Goal: Information Seeking & Learning: Learn about a topic

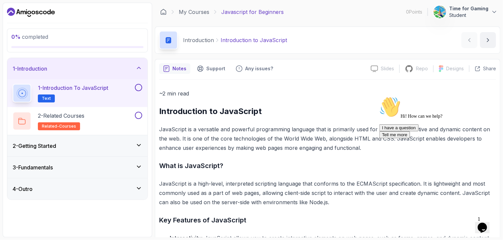
click at [485, 225] on icon "$i18n('chat', 'chat_widget')" at bounding box center [481, 228] width 9 height 10
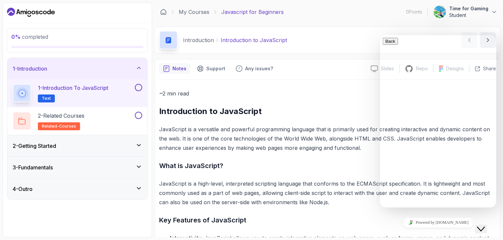
click at [484, 225] on icon "Close Chat This icon closes the chat window." at bounding box center [480, 229] width 8 height 8
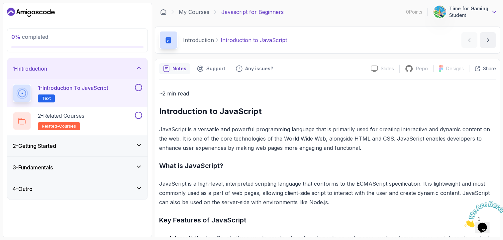
click at [492, 12] on icon at bounding box center [494, 12] width 7 height 7
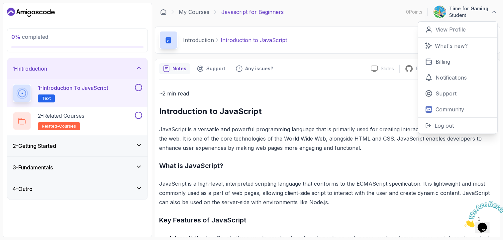
click at [487, 12] on p "Time for Gaming" at bounding box center [468, 8] width 39 height 7
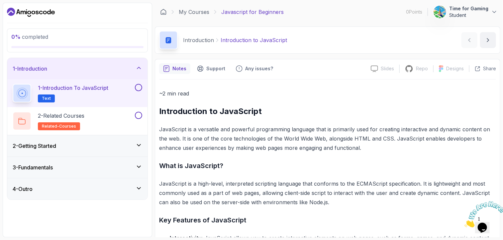
click at [170, 149] on p "JavaScript is a versatile and powerful programming language that is primarily u…" at bounding box center [327, 139] width 337 height 28
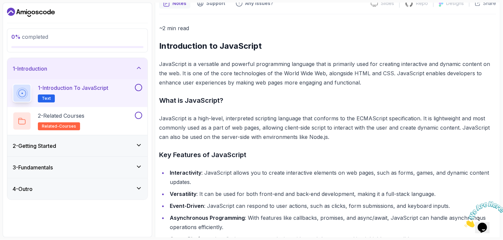
scroll to position [66, 0]
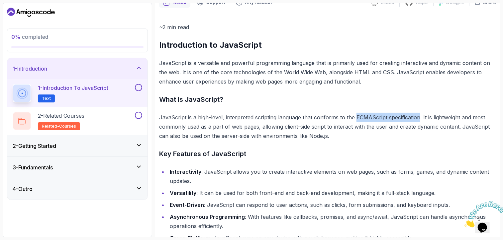
drag, startPoint x: 354, startPoint y: 118, endPoint x: 417, endPoint y: 120, distance: 62.8
click at [417, 120] on p "JavaScript is a high-level, interpreted scripting language that conforms to the…" at bounding box center [327, 127] width 337 height 28
copy p "ECMAScript specification"
click at [293, 155] on h3 "Key Features of JavaScript" at bounding box center [327, 154] width 337 height 11
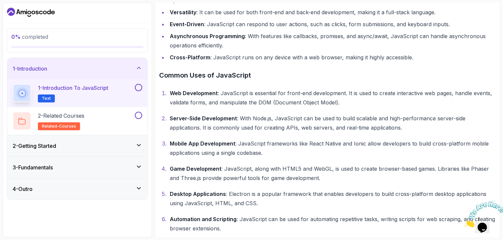
scroll to position [263, 0]
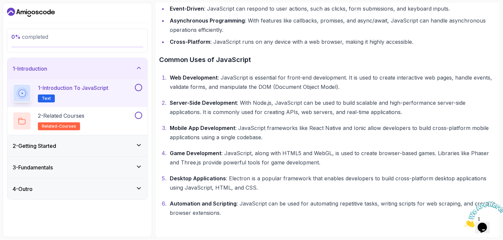
click at [137, 87] on button at bounding box center [138, 87] width 7 height 7
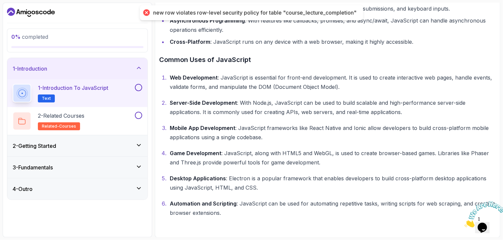
click at [139, 86] on button at bounding box center [138, 87] width 7 height 7
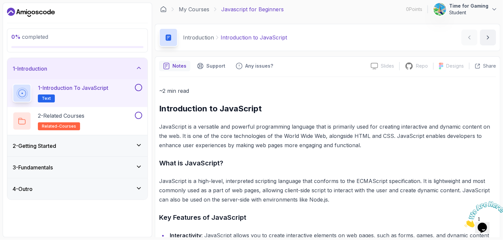
scroll to position [0, 0]
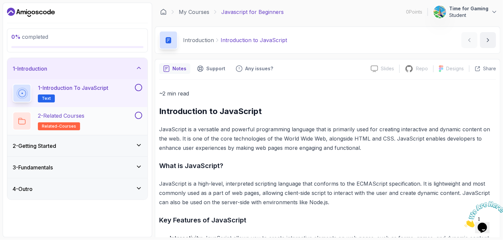
click at [138, 114] on button at bounding box center [138, 115] width 7 height 7
click at [139, 87] on button at bounding box center [138, 87] width 7 height 7
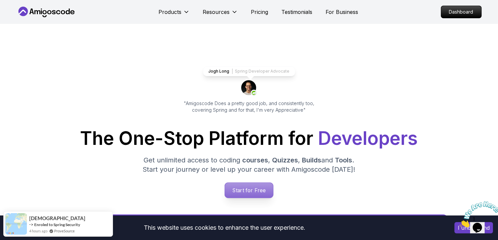
click at [241, 194] on p "Start for Free" at bounding box center [249, 190] width 48 height 15
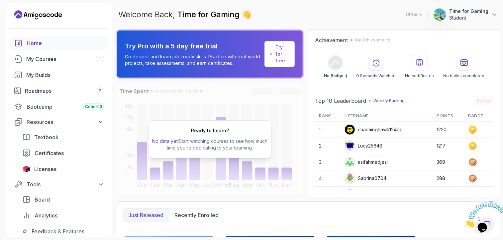
click at [482, 16] on p "Student" at bounding box center [468, 18] width 39 height 7
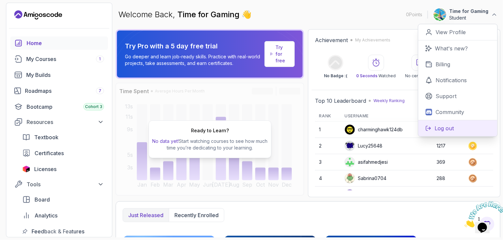
click at [438, 131] on p "Log out" at bounding box center [443, 128] width 19 height 8
click at [443, 124] on button "Log out" at bounding box center [457, 128] width 79 height 16
click at [455, 124] on button "Log out" at bounding box center [457, 128] width 79 height 16
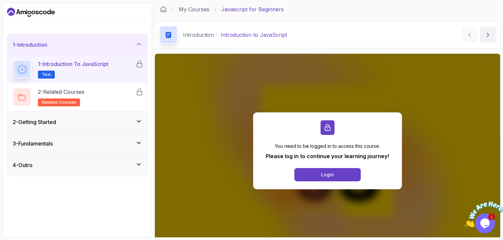
scroll to position [33, 0]
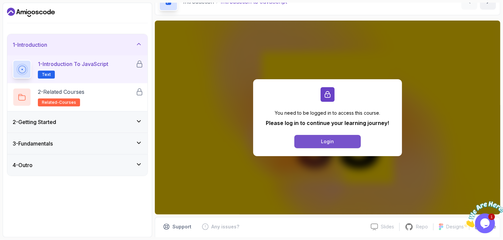
click at [318, 139] on button "Login" at bounding box center [327, 141] width 66 height 13
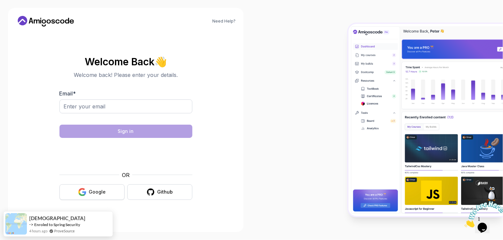
click at [97, 190] on div "Google" at bounding box center [97, 192] width 17 height 7
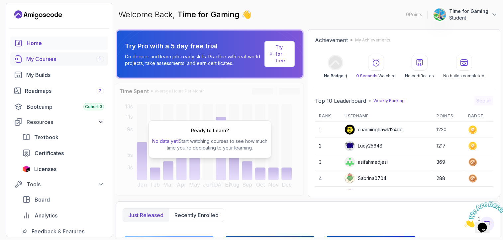
click at [63, 54] on link "My Courses 1" at bounding box center [59, 58] width 98 height 13
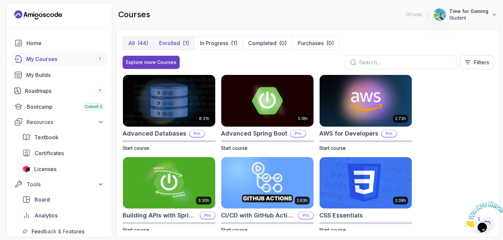
click at [162, 40] on p "Enrolled" at bounding box center [169, 43] width 21 height 8
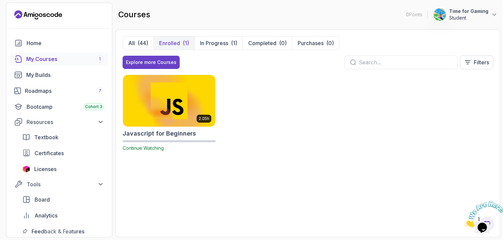
click at [164, 111] on img at bounding box center [169, 101] width 97 height 54
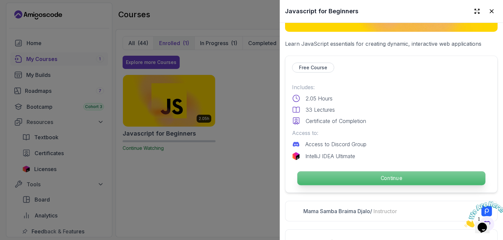
scroll to position [133, 0]
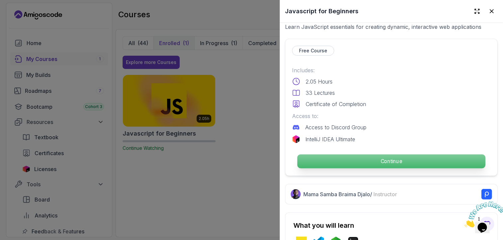
click at [357, 155] on p "Continue" at bounding box center [391, 162] width 188 height 14
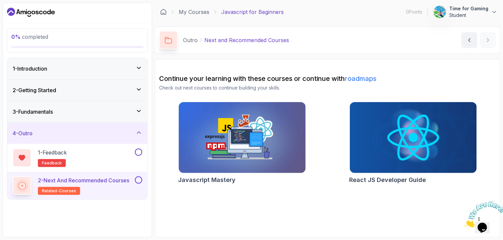
click at [73, 71] on div "1 - Introduction" at bounding box center [77, 69] width 129 height 8
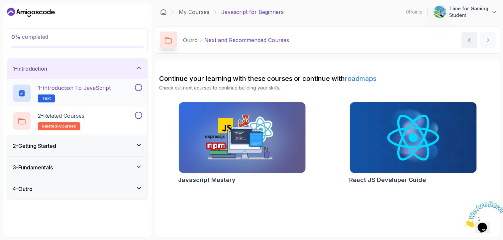
click at [137, 87] on button at bounding box center [138, 87] width 7 height 7
click at [98, 115] on div "2 - Related Courses related-courses" at bounding box center [73, 121] width 121 height 19
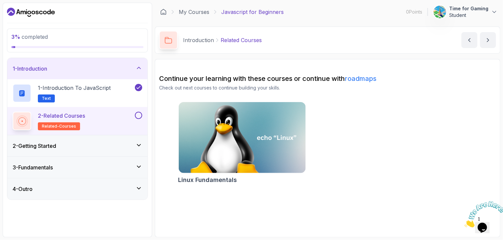
click at [74, 149] on div "2 - Getting Started" at bounding box center [77, 146] width 129 height 8
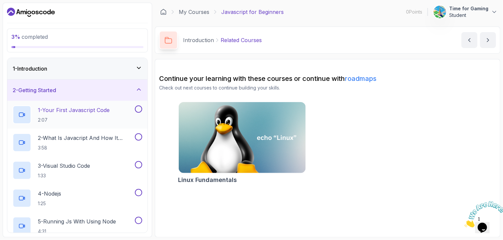
click at [91, 112] on p "1 - Your First Javascript Code" at bounding box center [74, 110] width 72 height 8
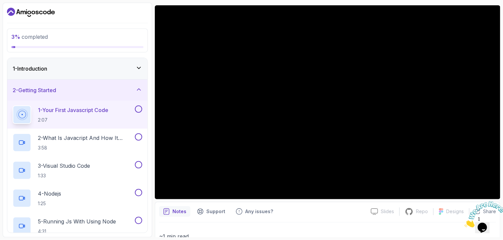
scroll to position [24, 0]
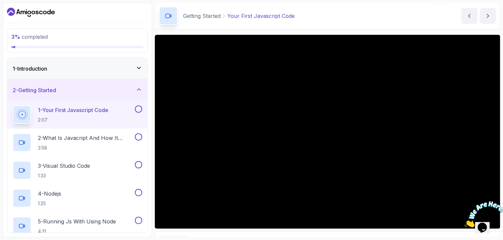
click at [137, 68] on icon at bounding box center [138, 68] width 7 height 7
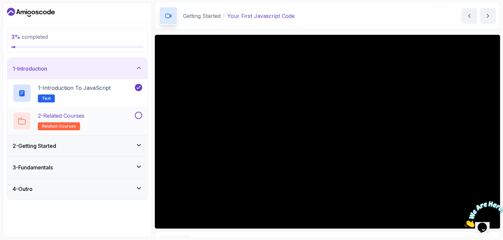
click at [137, 115] on button at bounding box center [138, 115] width 7 height 7
click at [134, 140] on div "2 - Getting Started" at bounding box center [77, 145] width 140 height 21
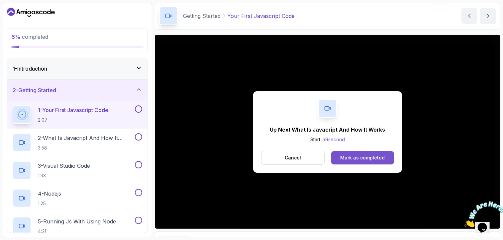
click at [373, 154] on button "Mark as completed" at bounding box center [362, 157] width 63 height 13
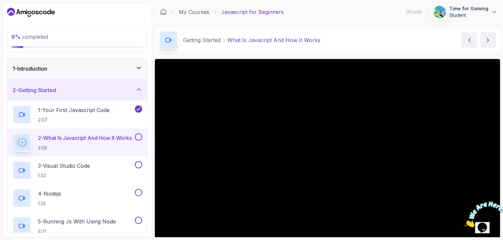
click at [337, 187] on div at bounding box center [327, 156] width 345 height 194
click at [484, 223] on img at bounding box center [484, 214] width 41 height 26
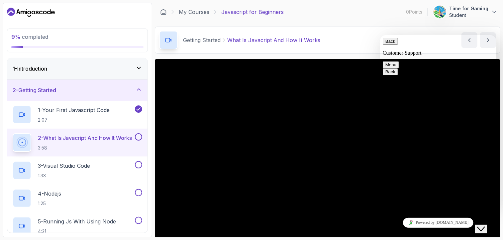
click at [484, 226] on icon "Close Chat This icon closes the chat window." at bounding box center [480, 229] width 8 height 8
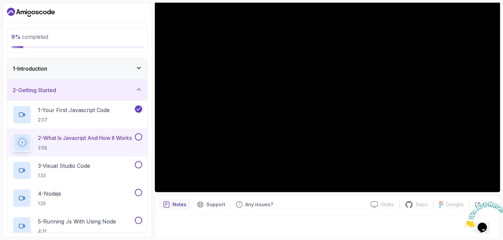
scroll to position [61, 0]
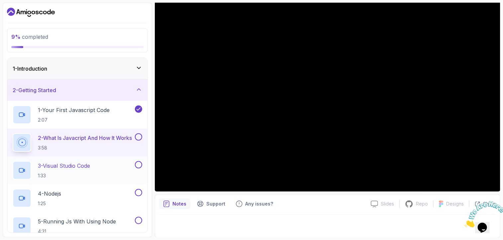
click at [41, 168] on p "3 - Visual Studio Code" at bounding box center [64, 166] width 52 height 8
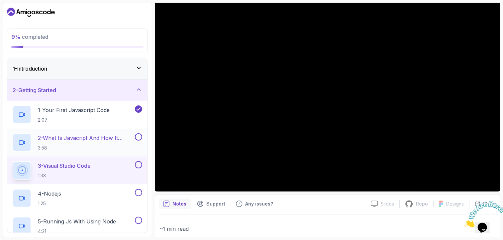
click at [21, 140] on icon at bounding box center [22, 142] width 7 height 7
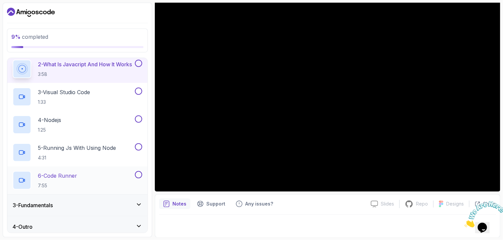
scroll to position [77, 0]
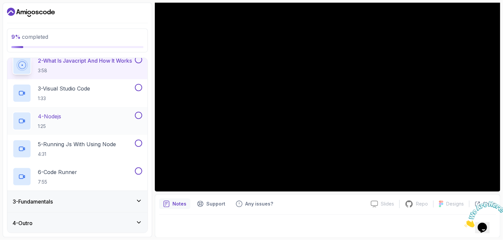
click at [66, 198] on div "3 - Fundamentals" at bounding box center [77, 202] width 129 height 8
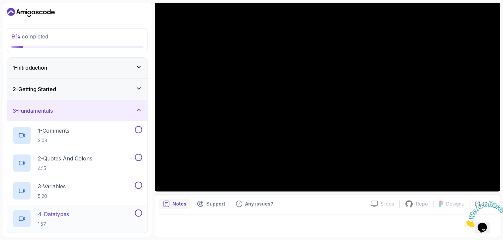
scroll to position [0, 0]
click at [77, 93] on div "2 - Getting Started" at bounding box center [77, 90] width 129 height 8
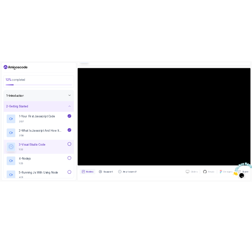
scroll to position [61, 0]
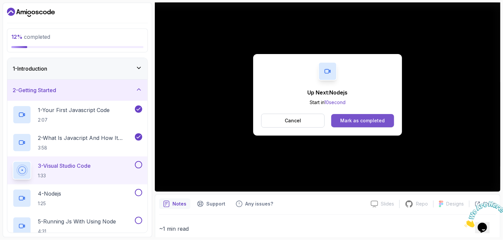
click at [378, 116] on button "Mark as completed" at bounding box center [362, 120] width 63 height 13
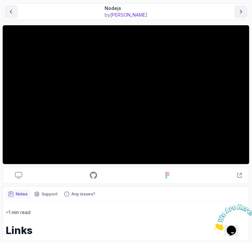
scroll to position [59, 0]
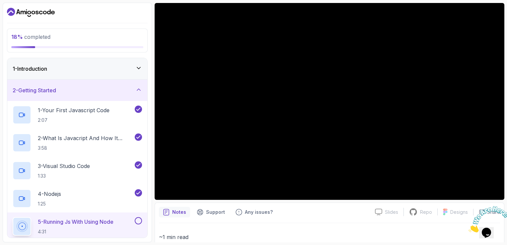
click at [118, 65] on div "1 - Introduction" at bounding box center [77, 69] width 129 height 8
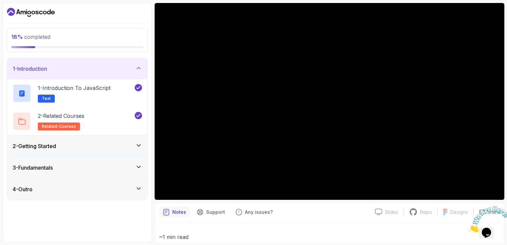
click at [113, 71] on div "1 - Introduction" at bounding box center [77, 69] width 129 height 8
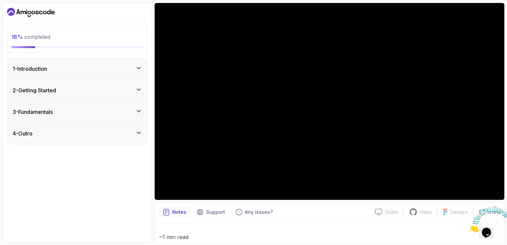
click at [108, 90] on div "2 - Getting Started" at bounding box center [77, 90] width 129 height 8
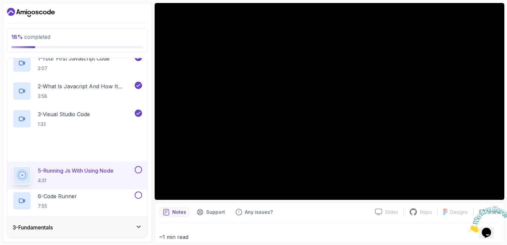
scroll to position [73, 0]
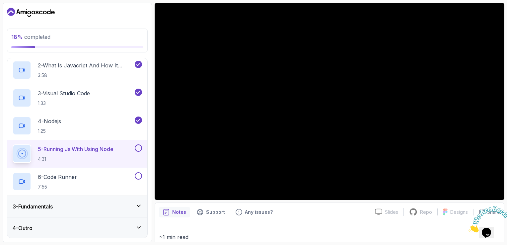
click at [91, 208] on div "3 - Fundamentals" at bounding box center [77, 207] width 129 height 8
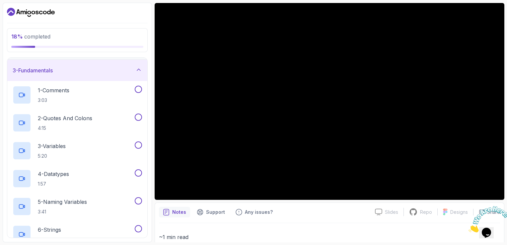
scroll to position [0, 0]
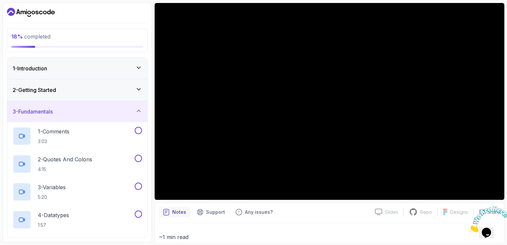
click at [129, 113] on div "3 - Fundamentals" at bounding box center [77, 112] width 129 height 8
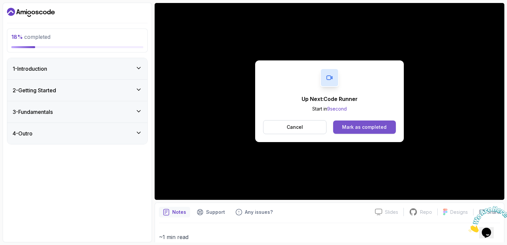
click at [384, 127] on div "Mark as completed" at bounding box center [364, 127] width 44 height 7
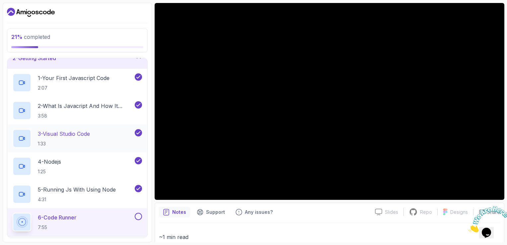
scroll to position [66, 0]
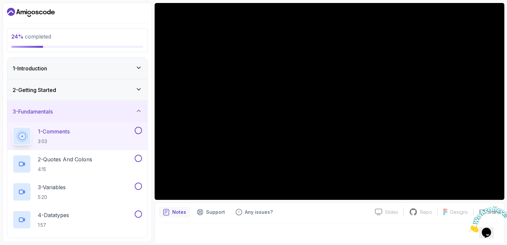
click at [129, 92] on div "2 - Getting Started" at bounding box center [77, 90] width 129 height 8
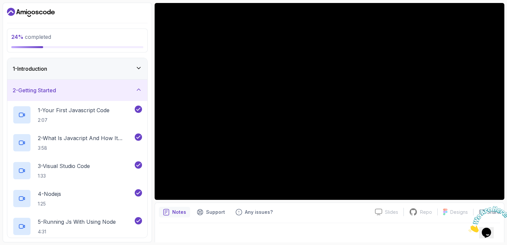
click at [137, 87] on icon at bounding box center [138, 89] width 7 height 7
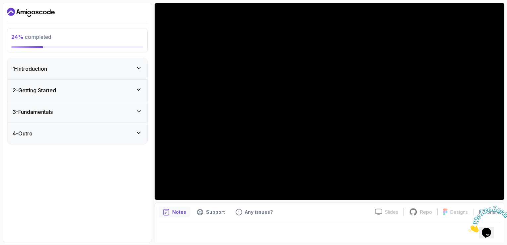
click at [103, 112] on div "3 - Fundamentals" at bounding box center [77, 112] width 129 height 8
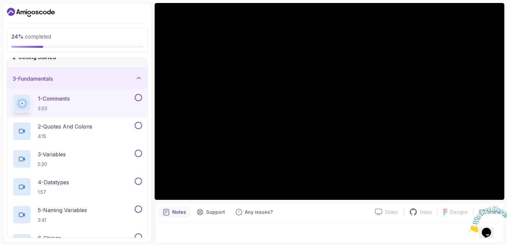
scroll to position [33, 0]
